Goal: Task Accomplishment & Management: Use online tool/utility

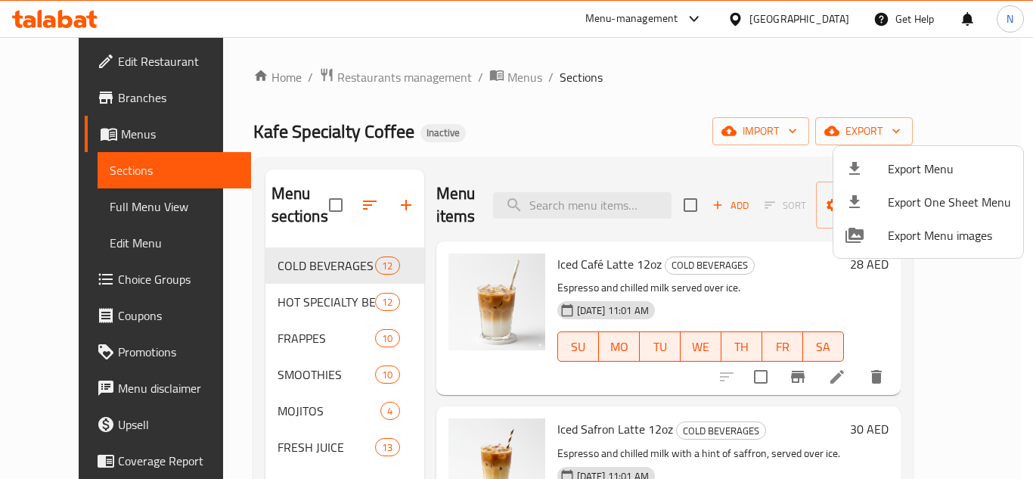
click at [815, 21] on div at bounding box center [516, 239] width 1033 height 479
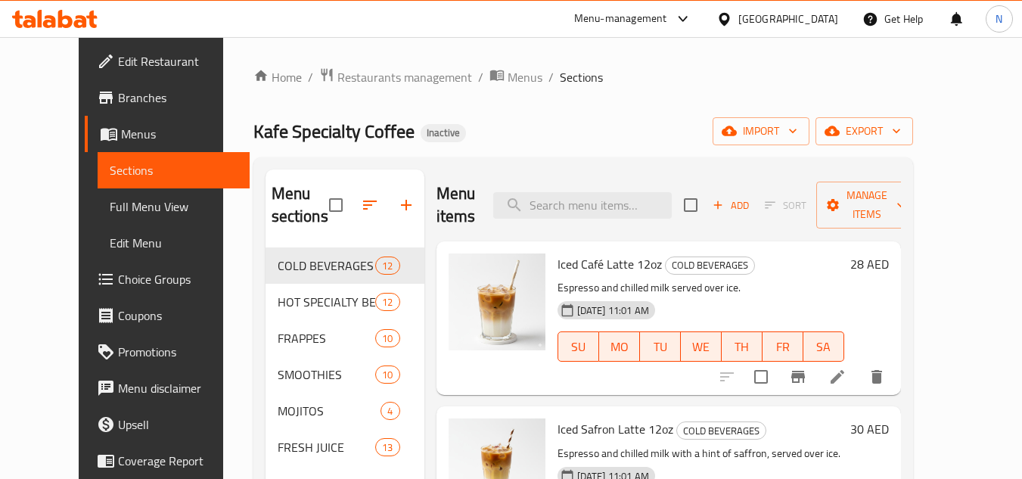
click at [811, 21] on div "[GEOGRAPHIC_DATA]" at bounding box center [788, 19] width 100 height 17
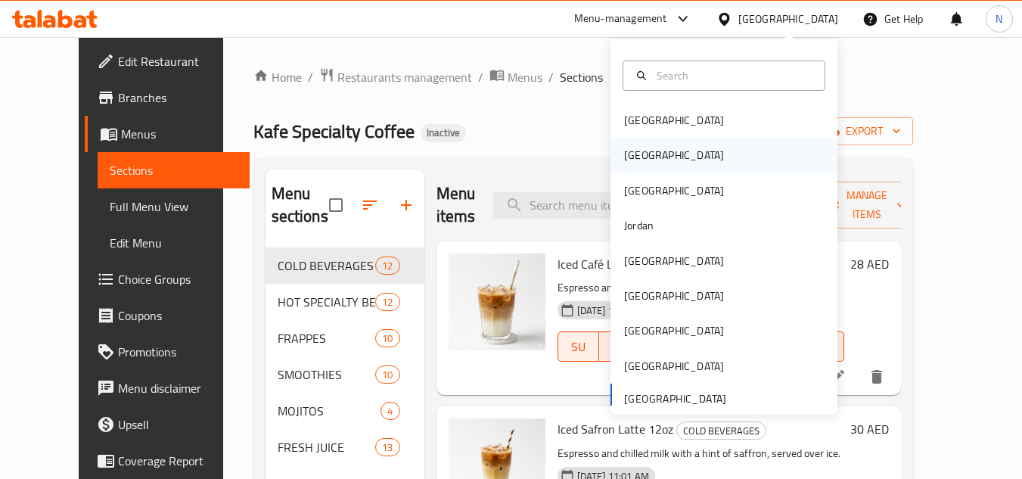
click at [657, 152] on div "[GEOGRAPHIC_DATA]" at bounding box center [723, 155] width 227 height 35
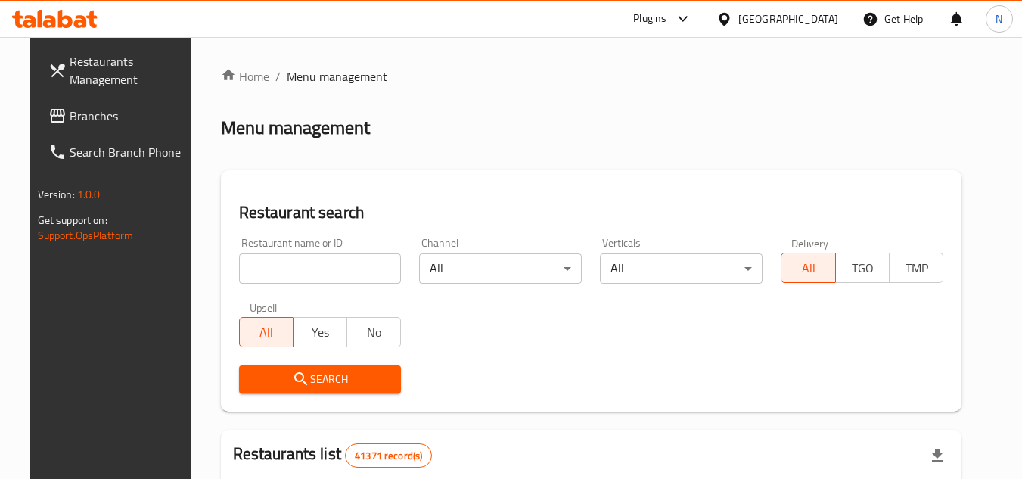
click at [70, 125] on span "Branches" at bounding box center [129, 116] width 119 height 18
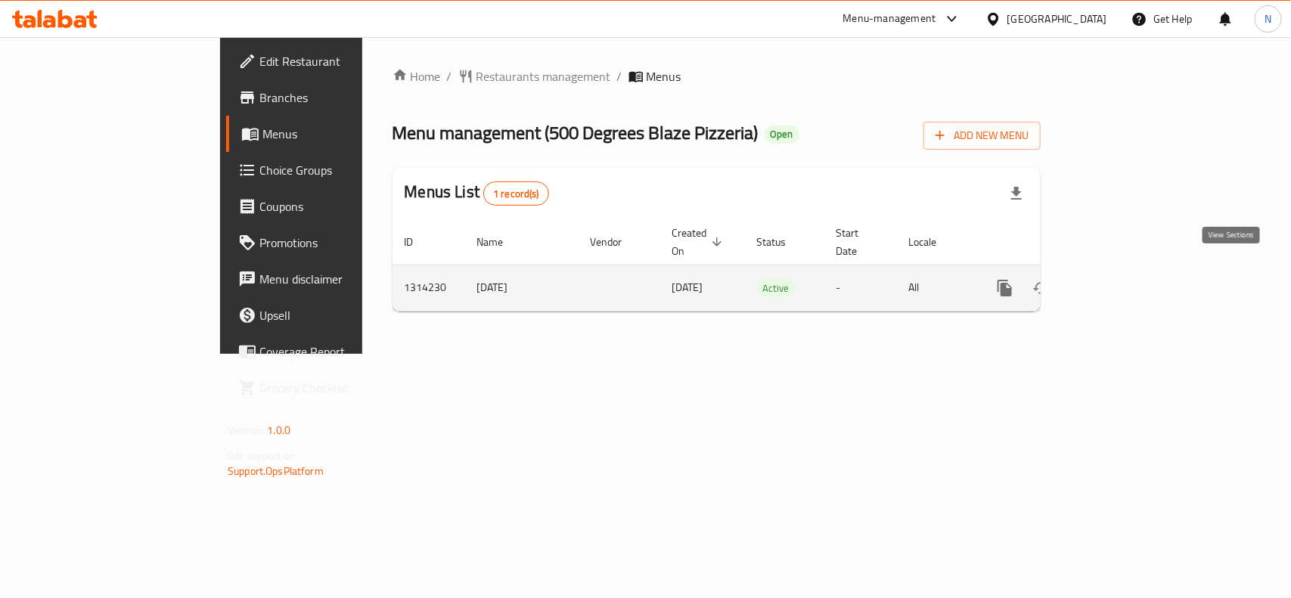
click at [1123, 279] on icon "enhanced table" at bounding box center [1114, 288] width 18 height 18
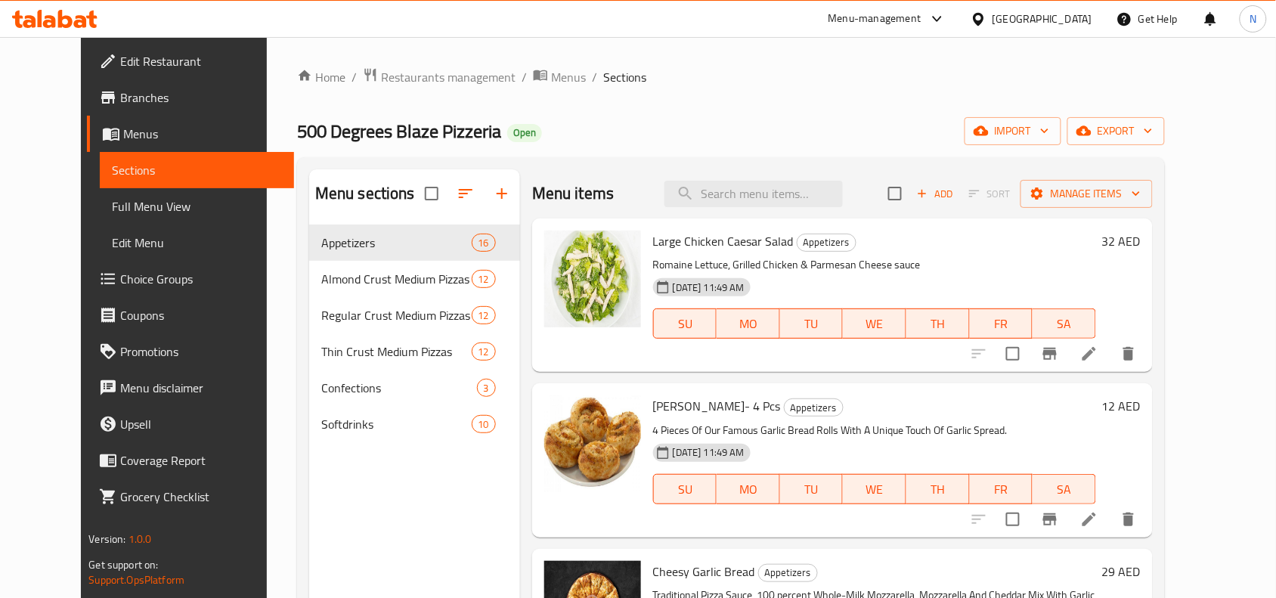
click at [126, 95] on span "Branches" at bounding box center [201, 97] width 162 height 18
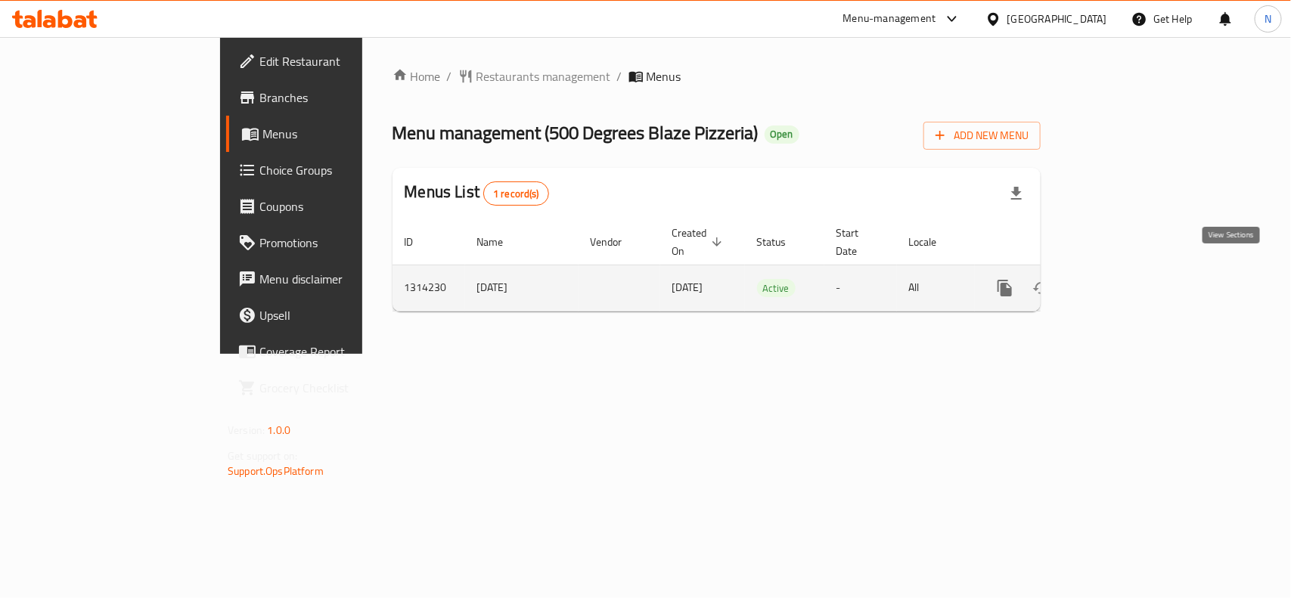
click at [1123, 279] on icon "enhanced table" at bounding box center [1114, 288] width 18 height 18
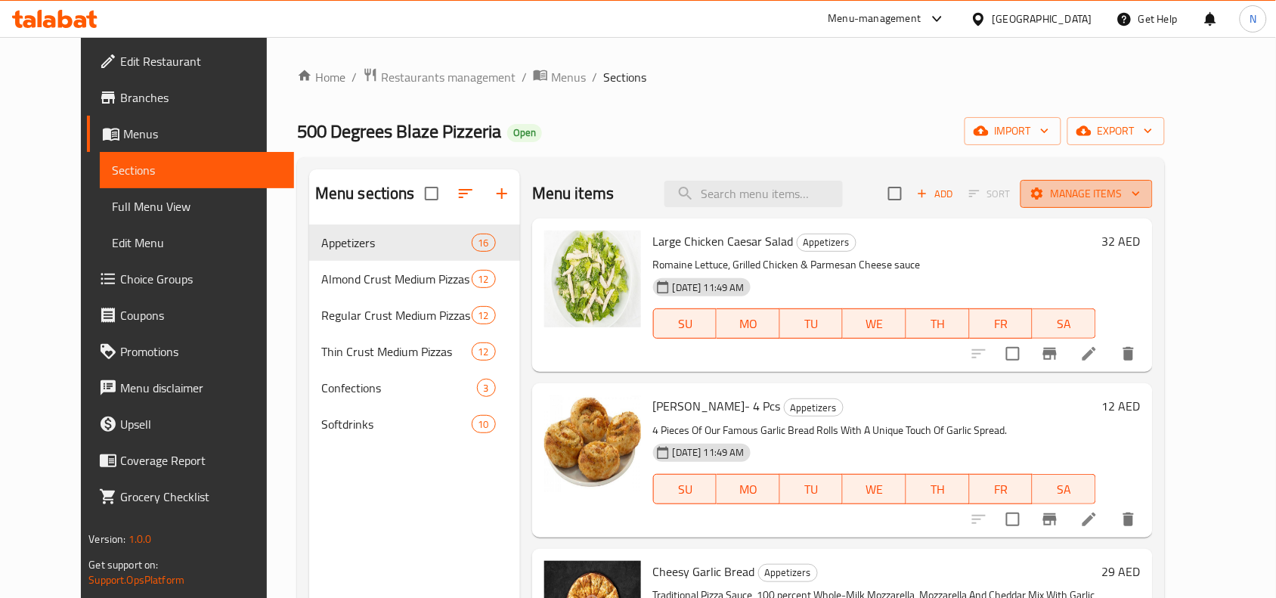
click at [1141, 194] on span "Manage items" at bounding box center [1087, 193] width 108 height 19
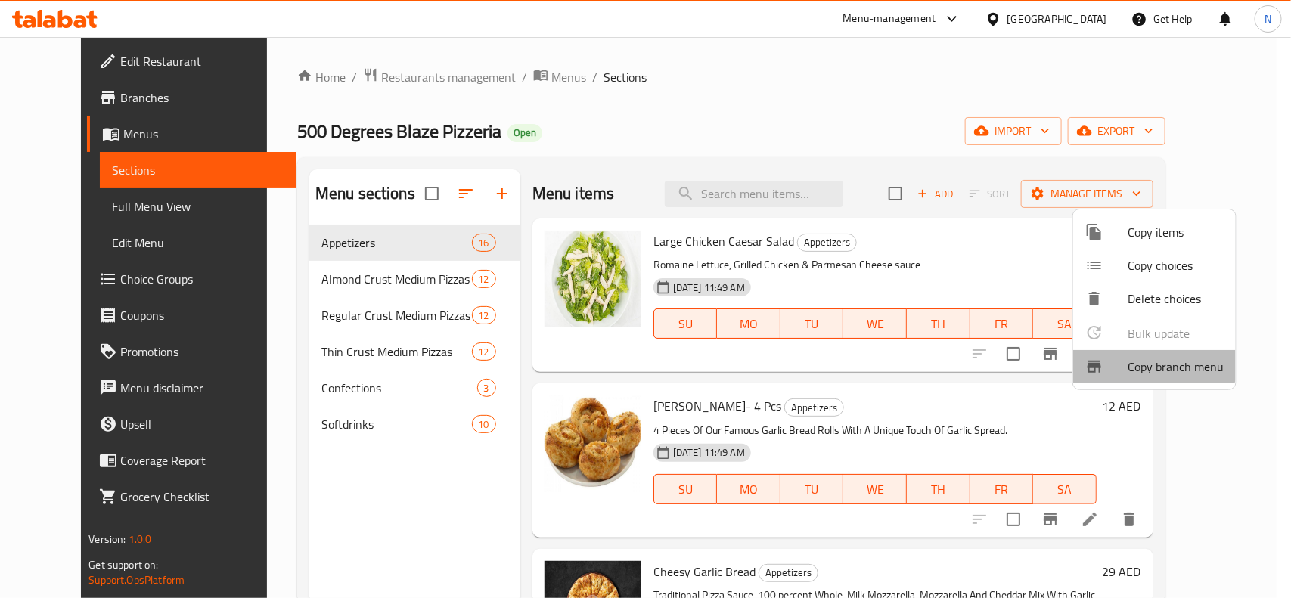
click at [1127, 352] on li "Copy branch menu" at bounding box center [1154, 366] width 163 height 33
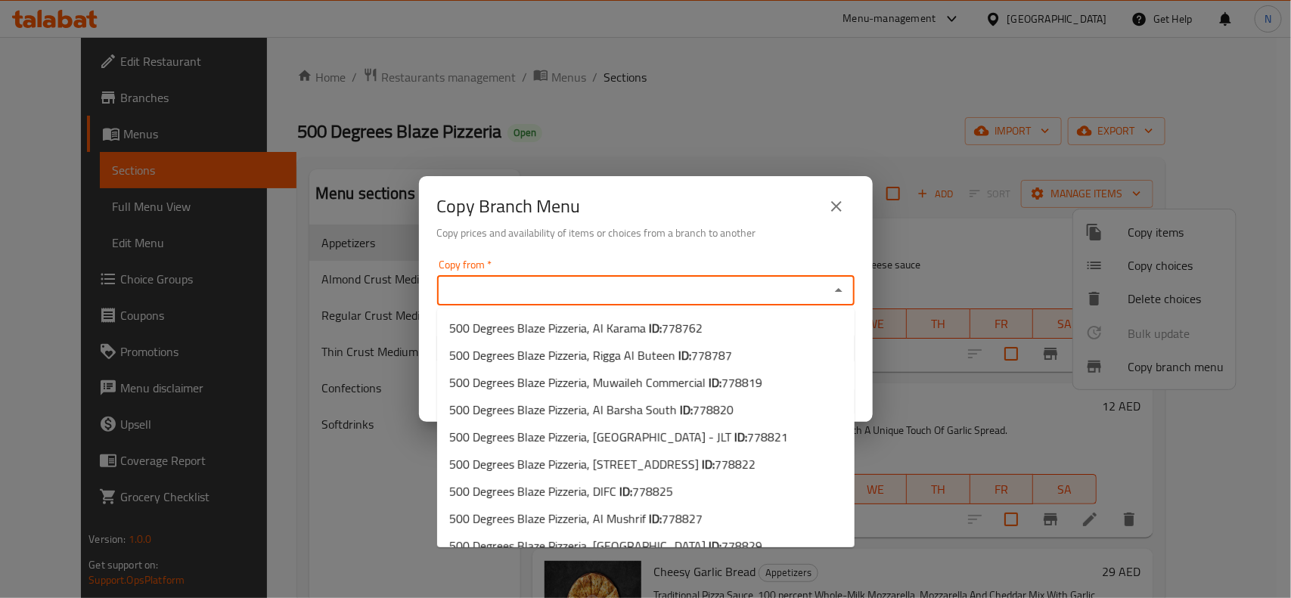
click at [715, 281] on input "Copy from   *" at bounding box center [633, 290] width 383 height 21
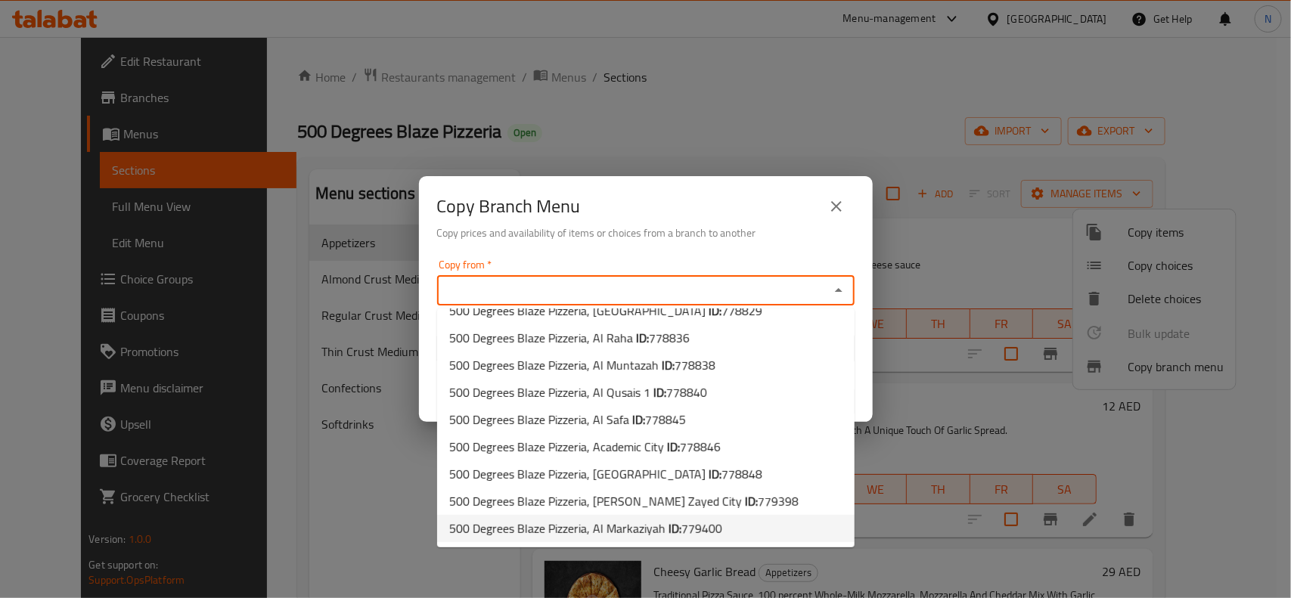
click at [687, 531] on span "779400" at bounding box center [701, 528] width 41 height 23
type input "500 Degrees Blaze Pizzeria, Al Markaziyah"
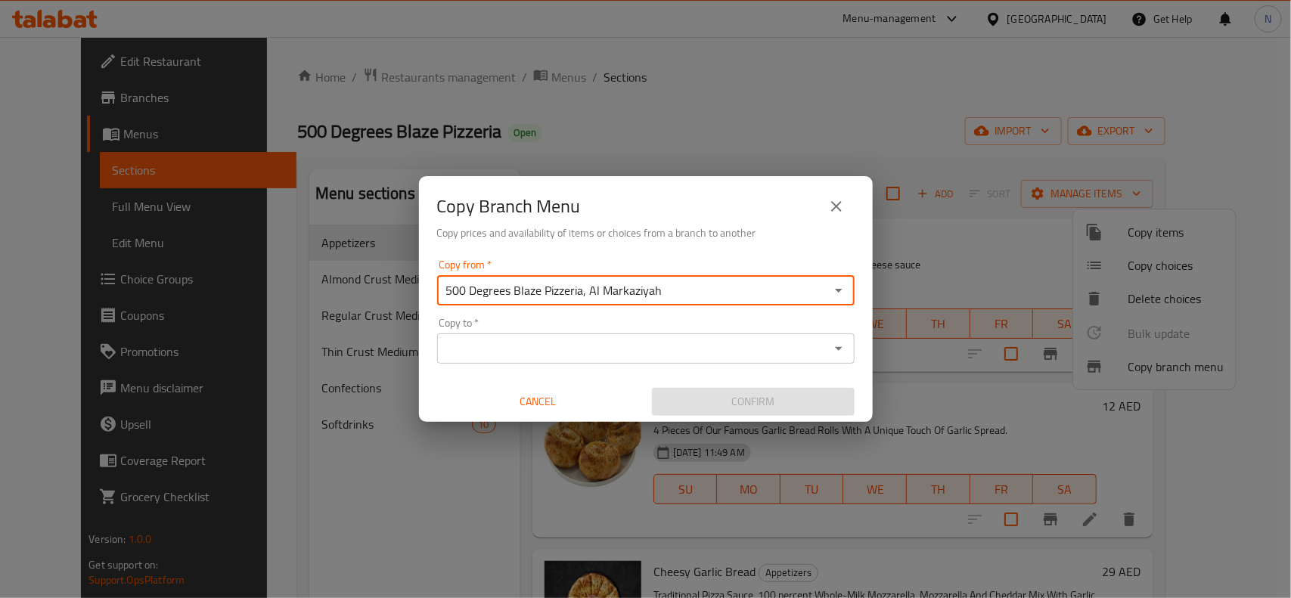
click at [667, 338] on input "Copy to   *" at bounding box center [633, 348] width 383 height 21
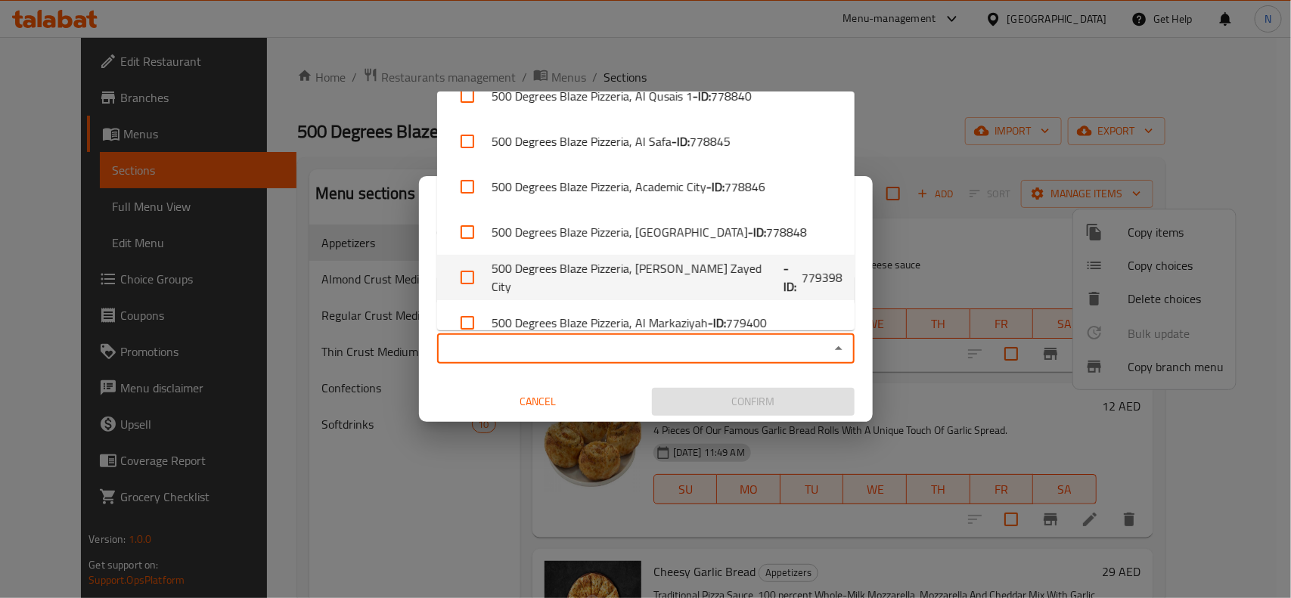
scroll to position [543, 0]
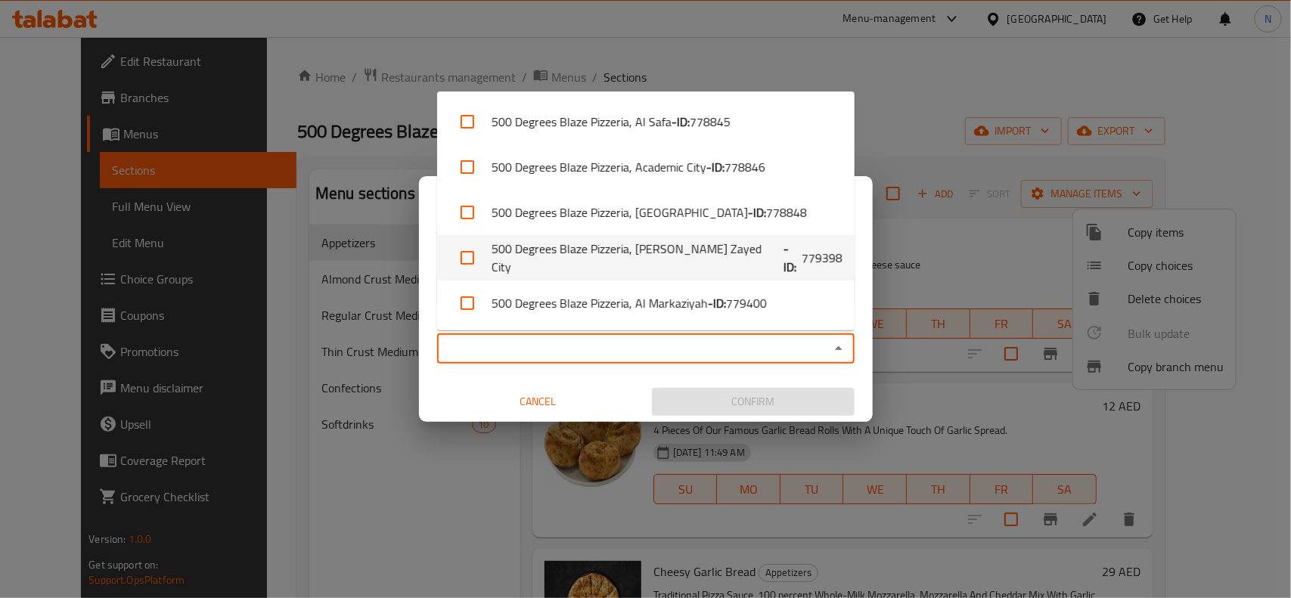
click at [805, 253] on span "779398" at bounding box center [822, 258] width 41 height 18
checkbox input "true"
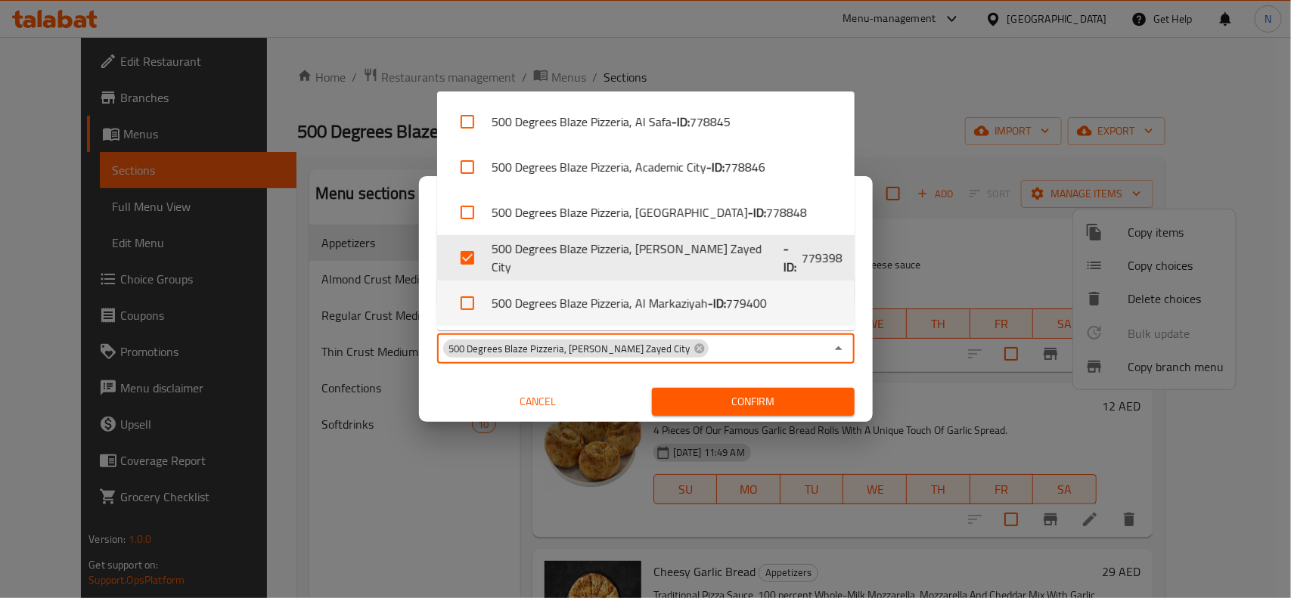
click at [775, 395] on span "Confirm" at bounding box center [753, 401] width 178 height 19
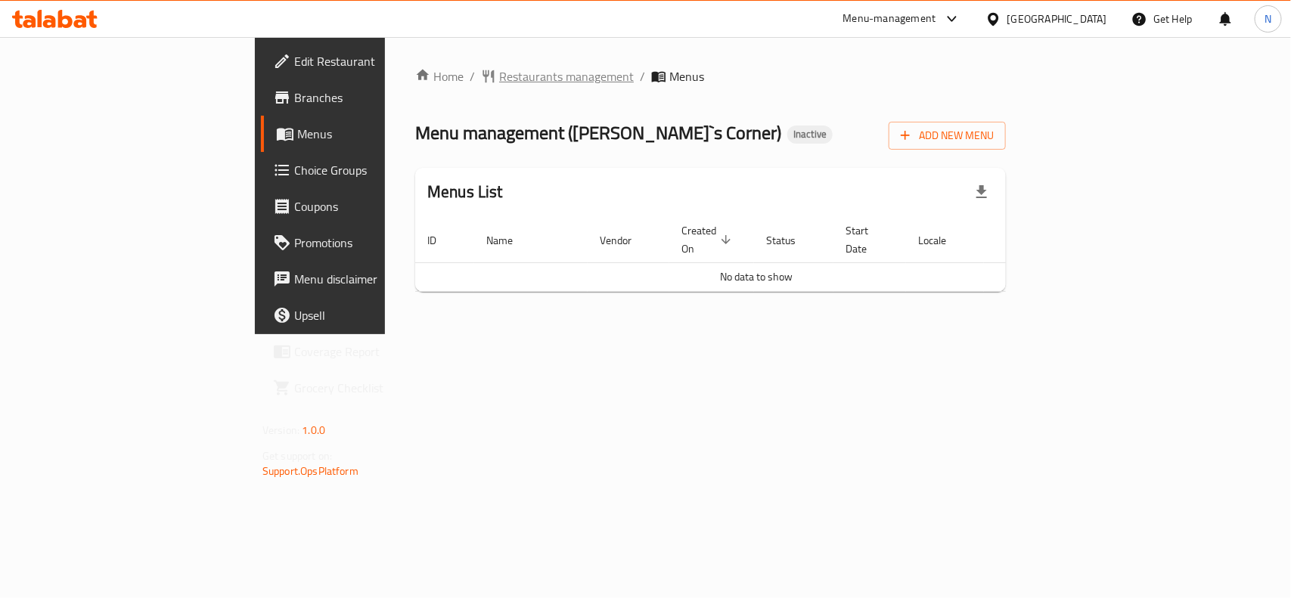
click at [499, 70] on span "Restaurants management" at bounding box center [566, 76] width 135 height 18
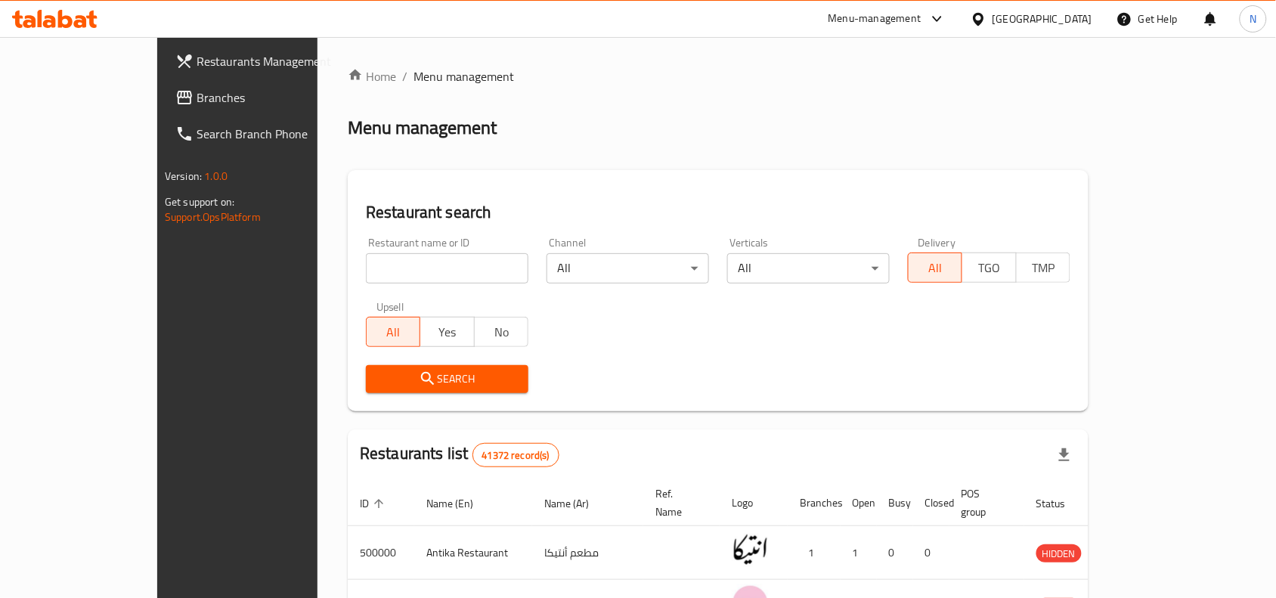
click at [197, 89] on span "Branches" at bounding box center [278, 97] width 162 height 18
